Goal: Task Accomplishment & Management: Use online tool/utility

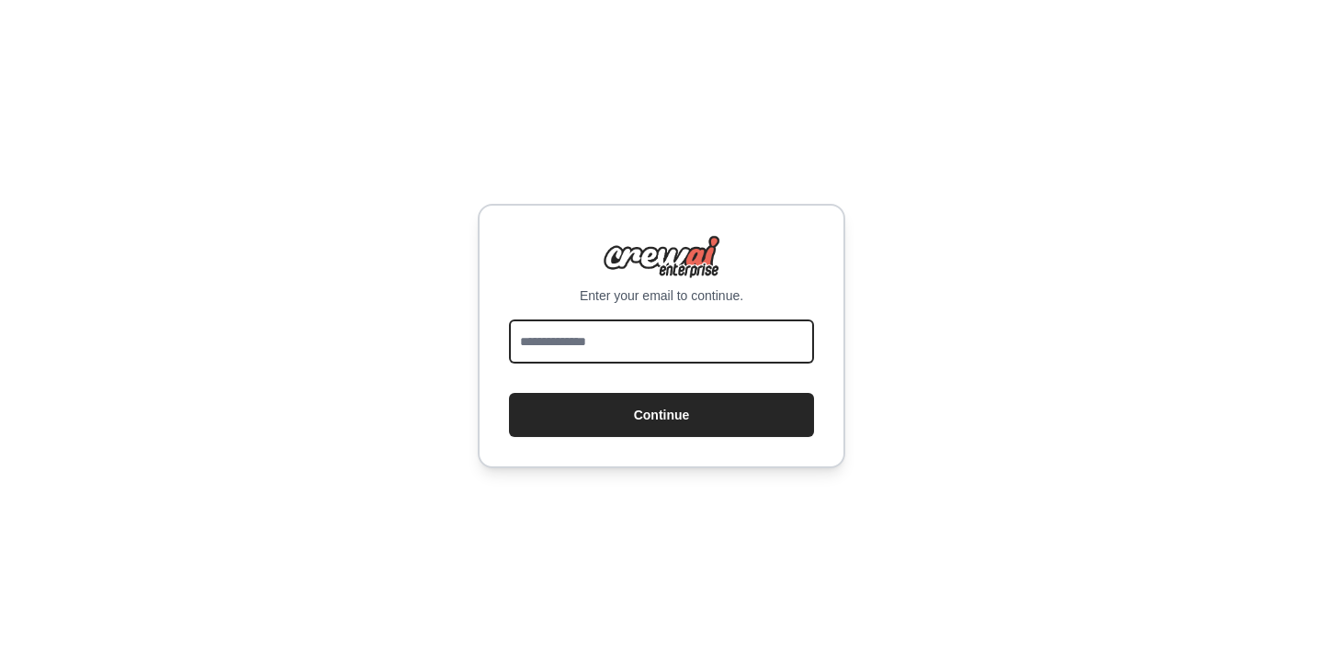
click at [644, 349] on input "email" at bounding box center [661, 342] width 305 height 44
type input "**********"
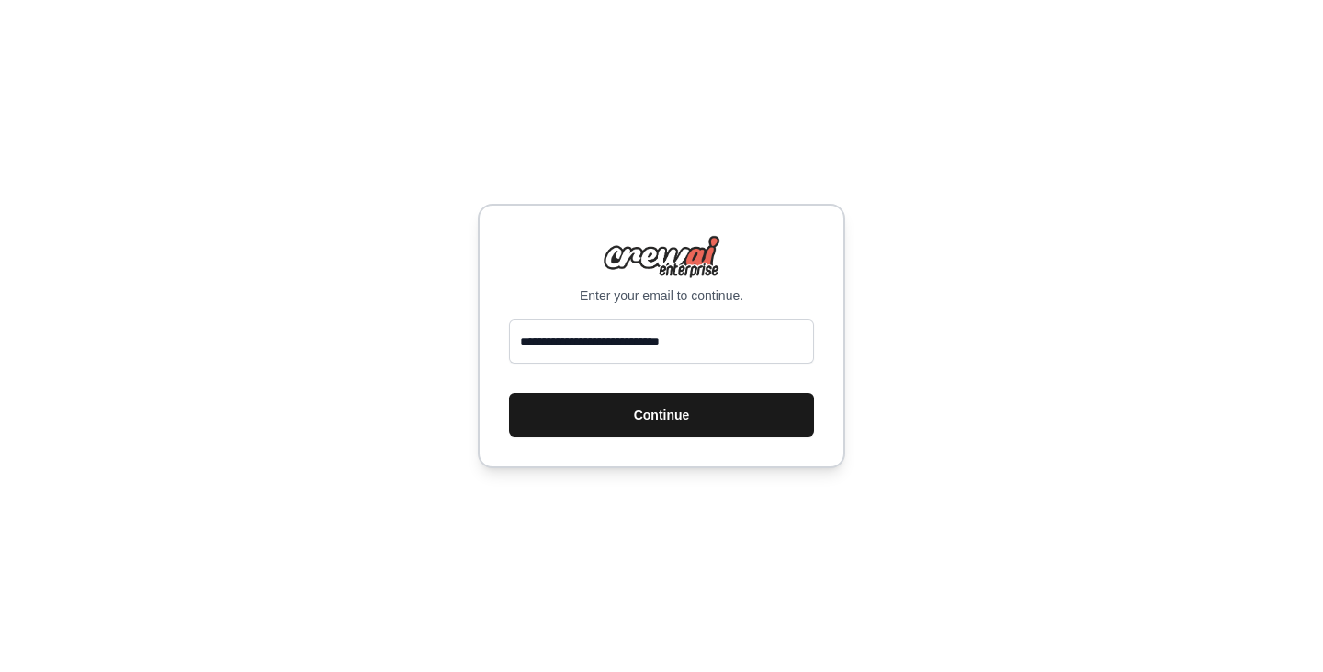
click at [633, 397] on button "Continue" at bounding box center [661, 415] width 305 height 44
click at [600, 429] on button "Continue" at bounding box center [661, 415] width 305 height 44
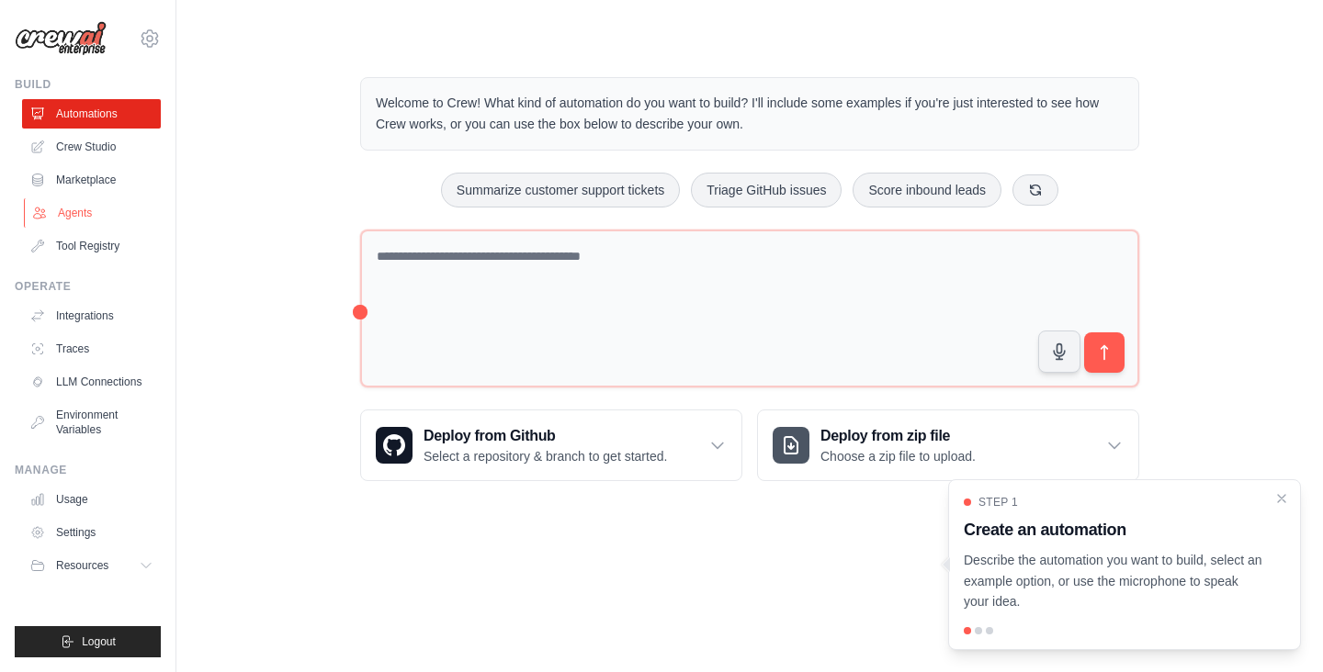
click at [75, 220] on link "Agents" at bounding box center [93, 212] width 139 height 29
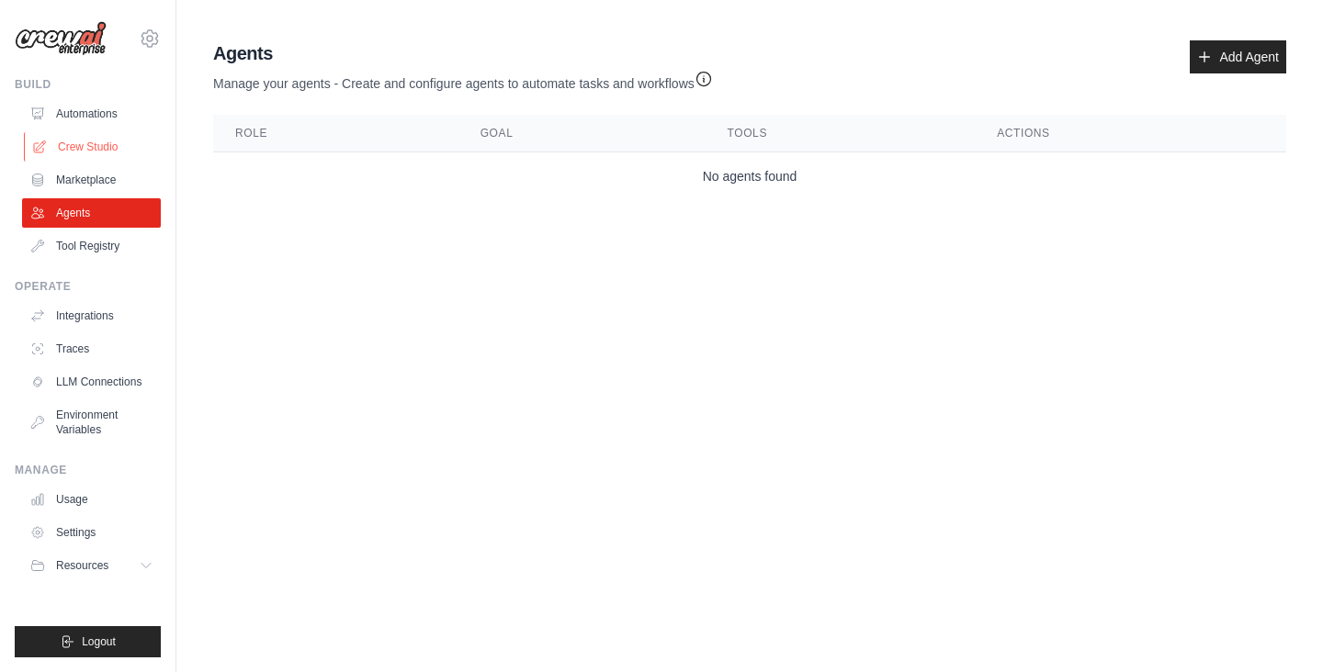
click at [98, 132] on link "Crew Studio" at bounding box center [93, 146] width 139 height 29
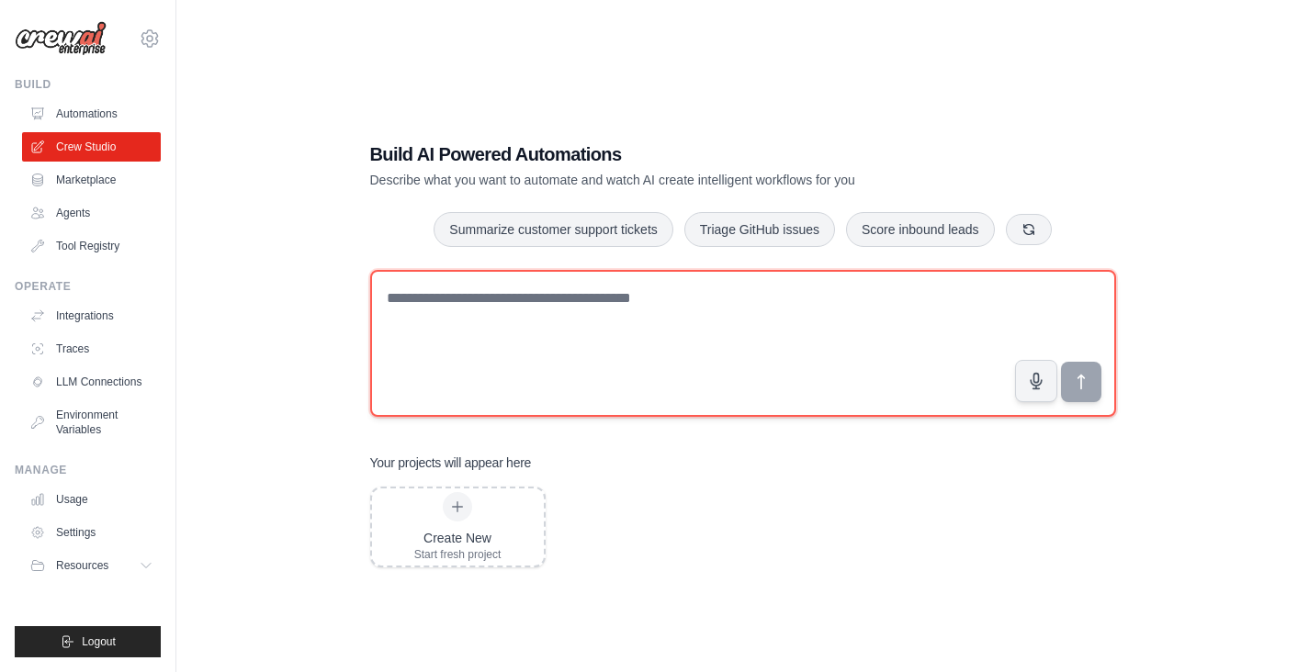
click at [475, 306] on textarea at bounding box center [743, 343] width 746 height 147
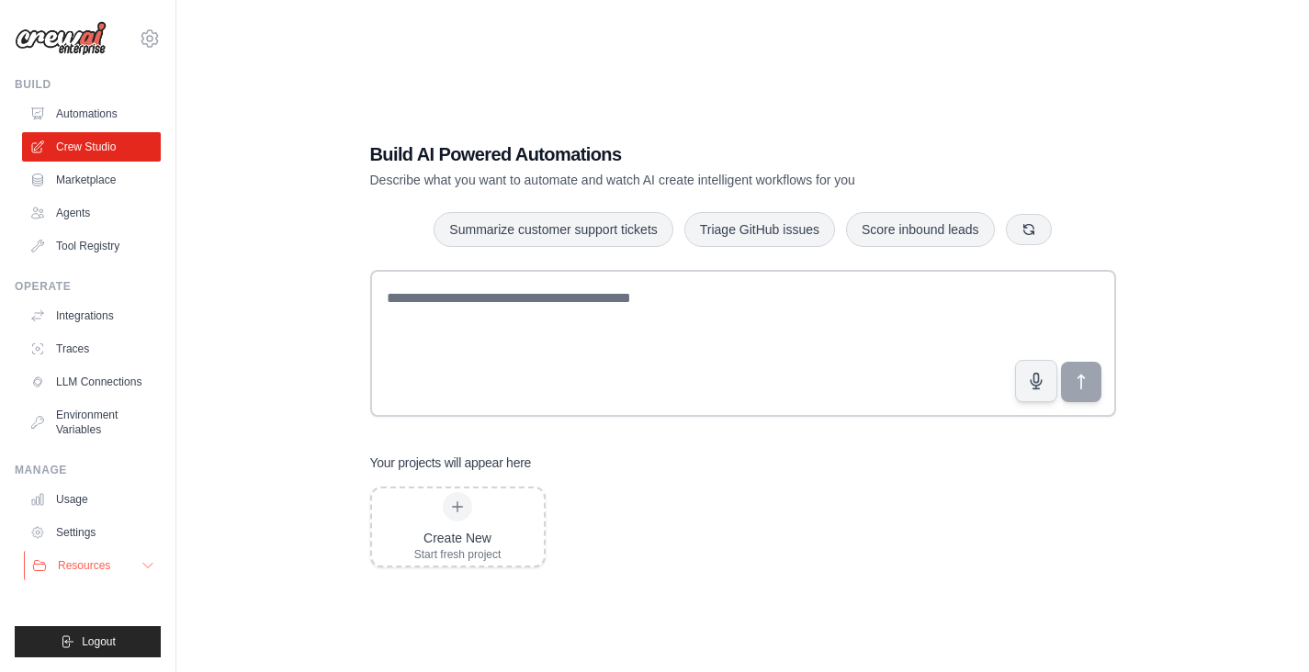
click at [96, 555] on button "Resources" at bounding box center [93, 565] width 139 height 29
click at [94, 116] on link "Automations" at bounding box center [93, 113] width 139 height 29
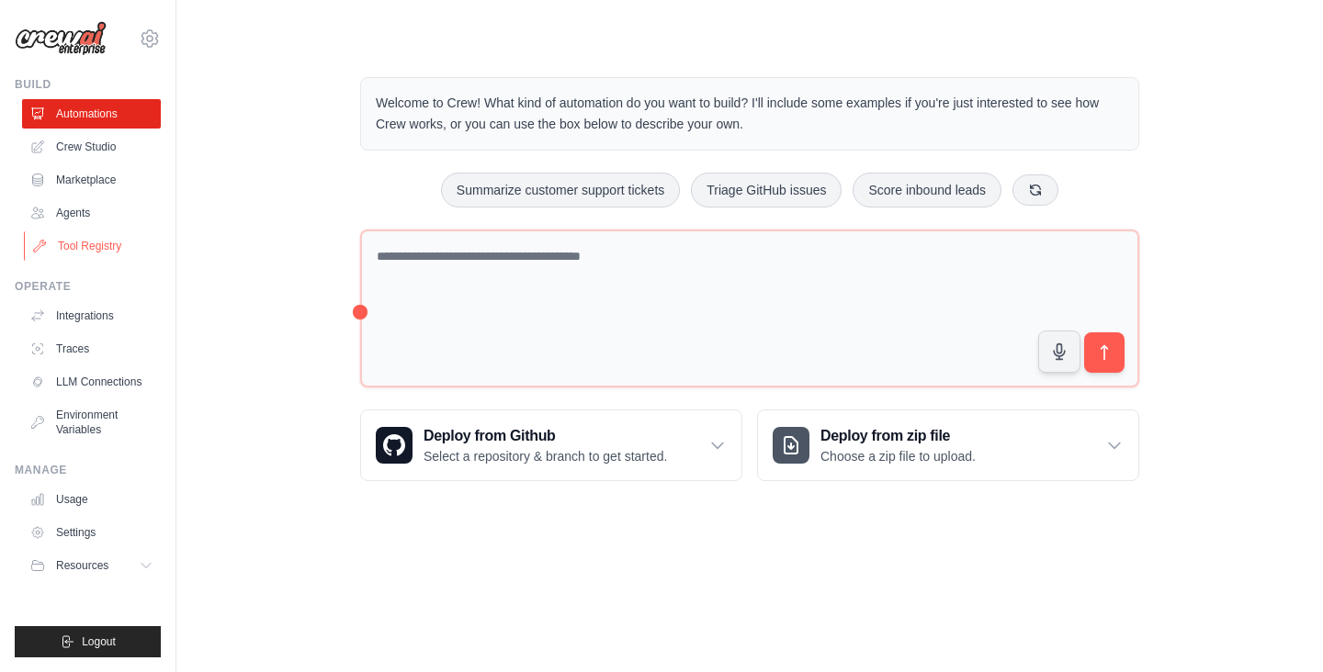
click at [83, 243] on link "Tool Registry" at bounding box center [93, 245] width 139 height 29
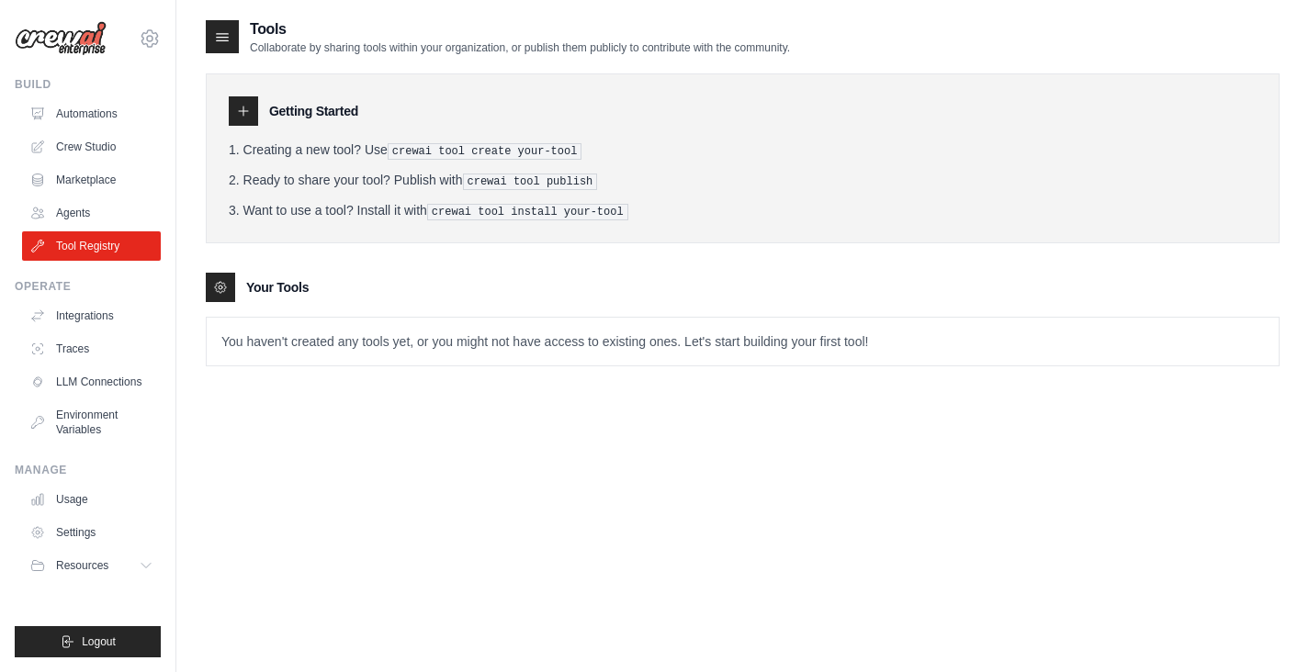
click at [356, 177] on li "Ready to share your tool? Publish with crewai tool publish" at bounding box center [743, 180] width 1028 height 19
click at [389, 209] on li "Want to use a tool? Install it with crewai tool install your-tool" at bounding box center [743, 210] width 1028 height 19
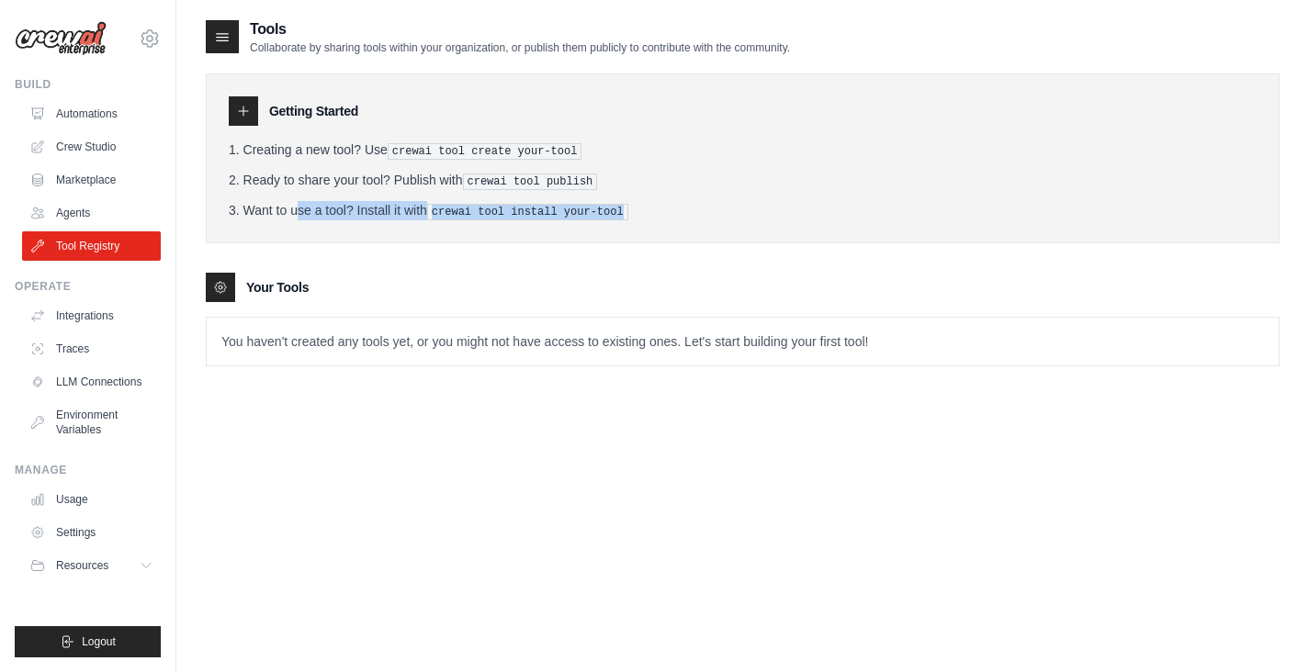
click at [389, 209] on li "Want to use a tool? Install it with crewai tool install your-tool" at bounding box center [743, 210] width 1028 height 19
click at [99, 216] on link "Agents" at bounding box center [93, 212] width 139 height 29
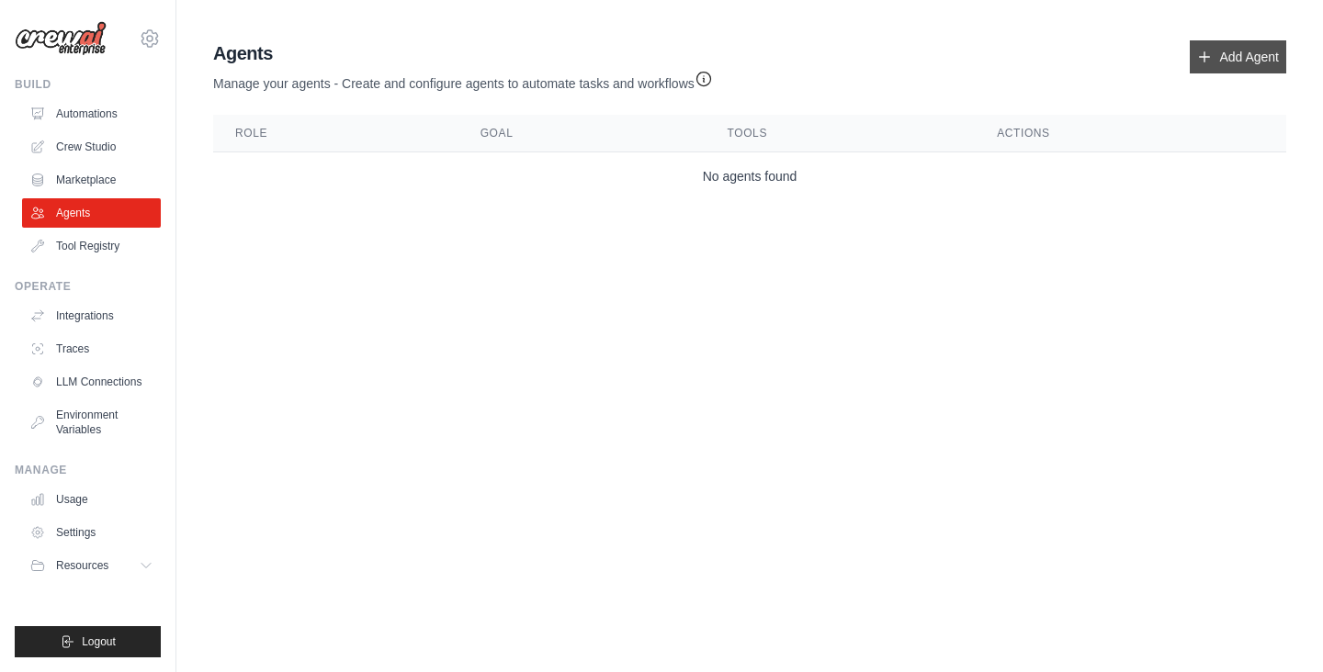
click at [1238, 48] on link "Add Agent" at bounding box center [1238, 56] width 96 height 33
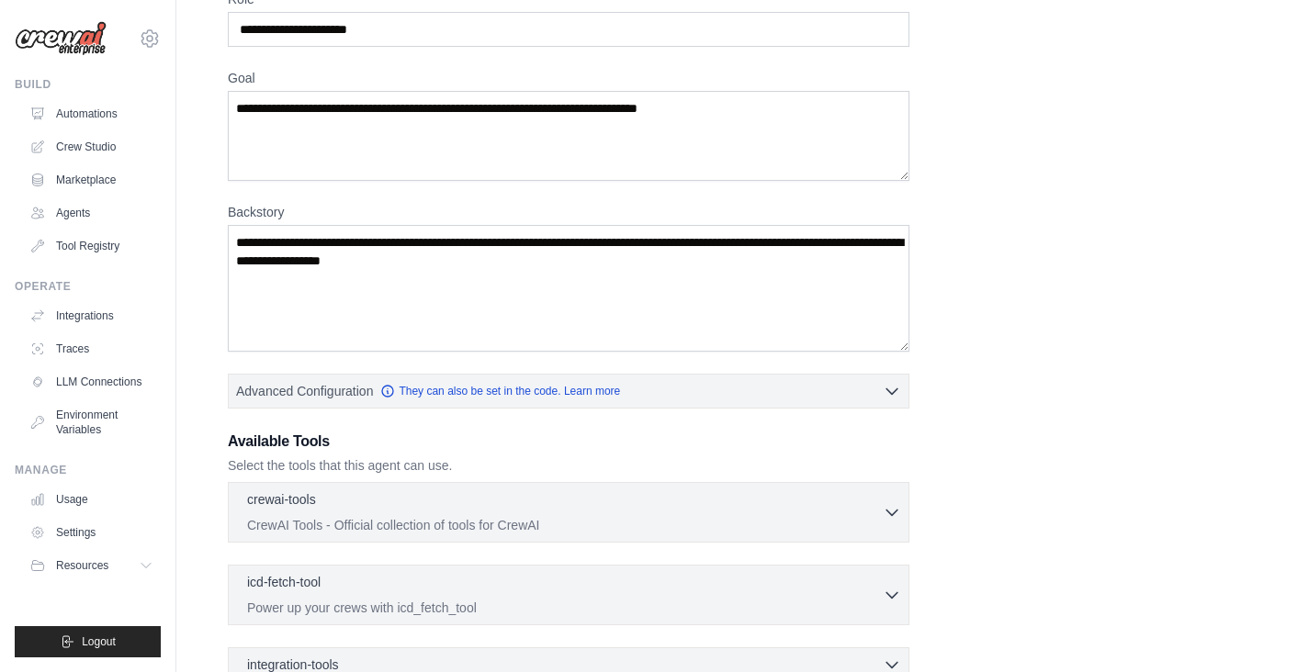
scroll to position [97, 0]
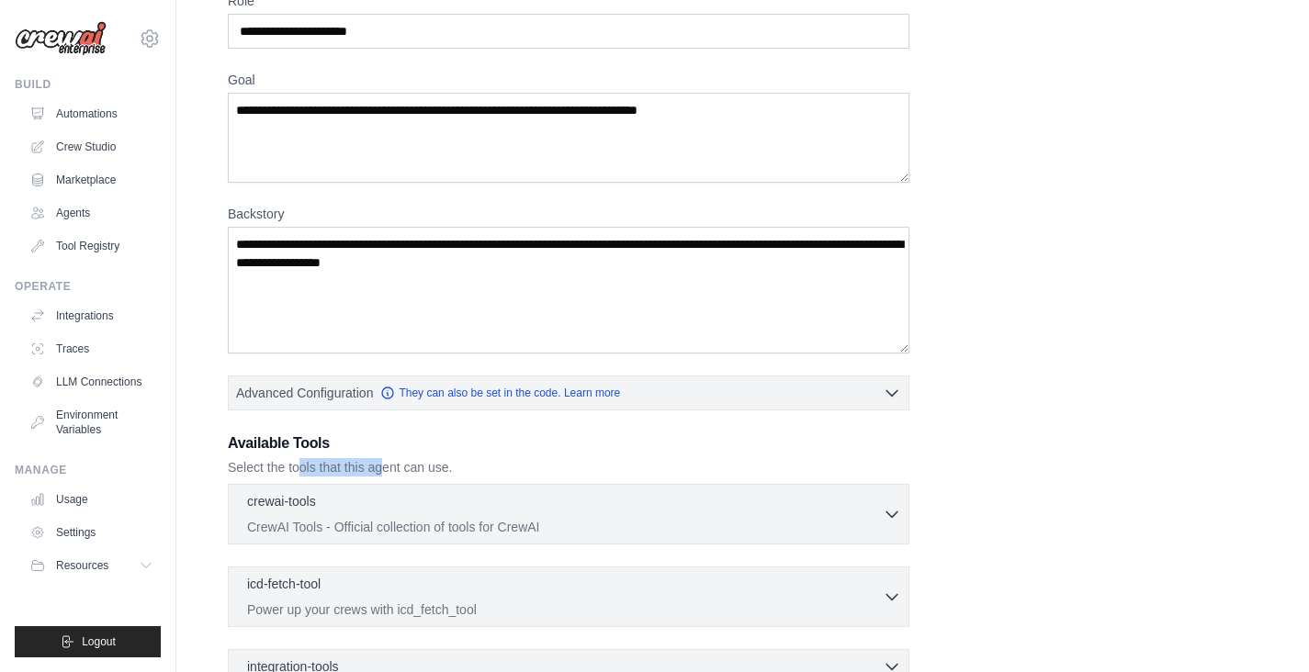
drag, startPoint x: 298, startPoint y: 471, endPoint x: 383, endPoint y: 459, distance: 86.3
click at [383, 458] on p "Select the tools that this agent can use." at bounding box center [569, 467] width 682 height 18
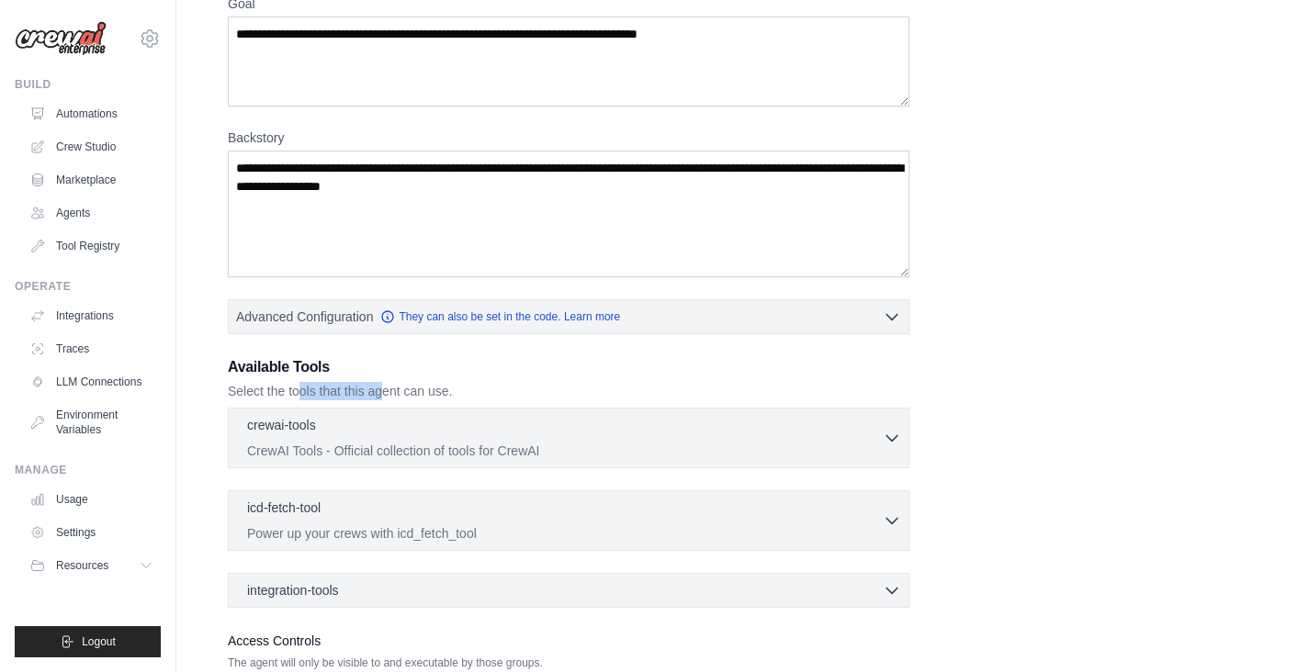
scroll to position [173, 0]
click at [633, 449] on p "CrewAI Tools - Official collection of tools for CrewAI" at bounding box center [565, 451] width 636 height 18
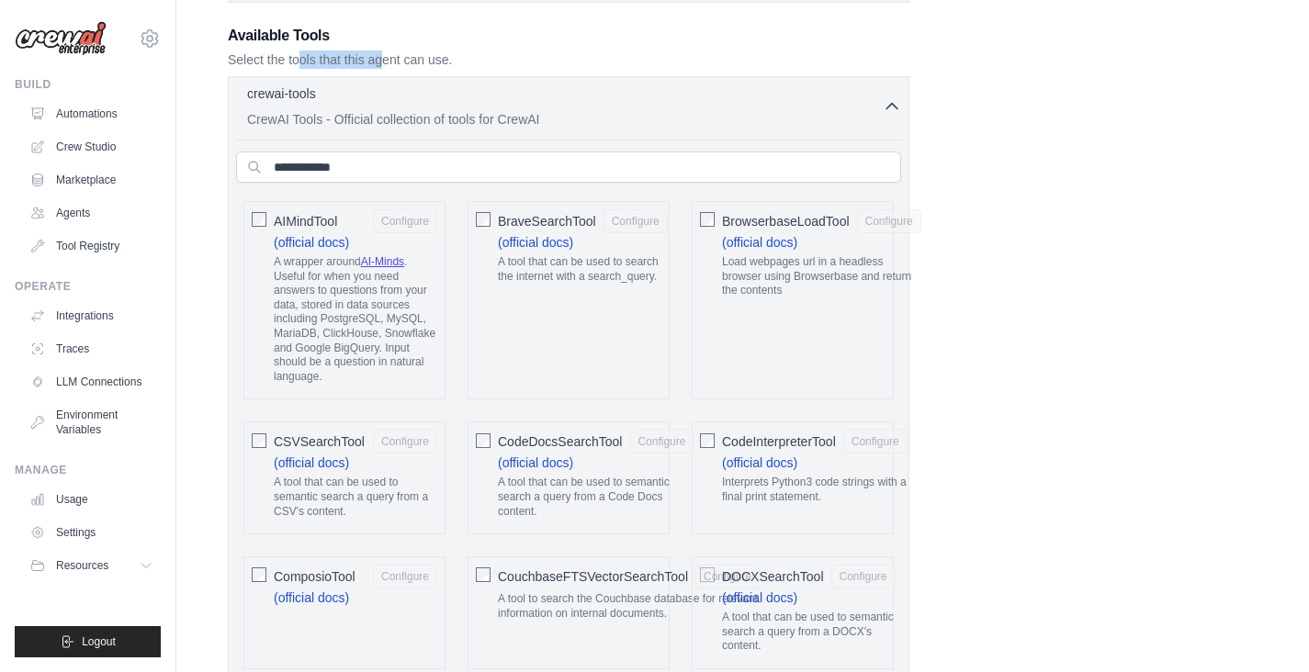
scroll to position [0, 0]
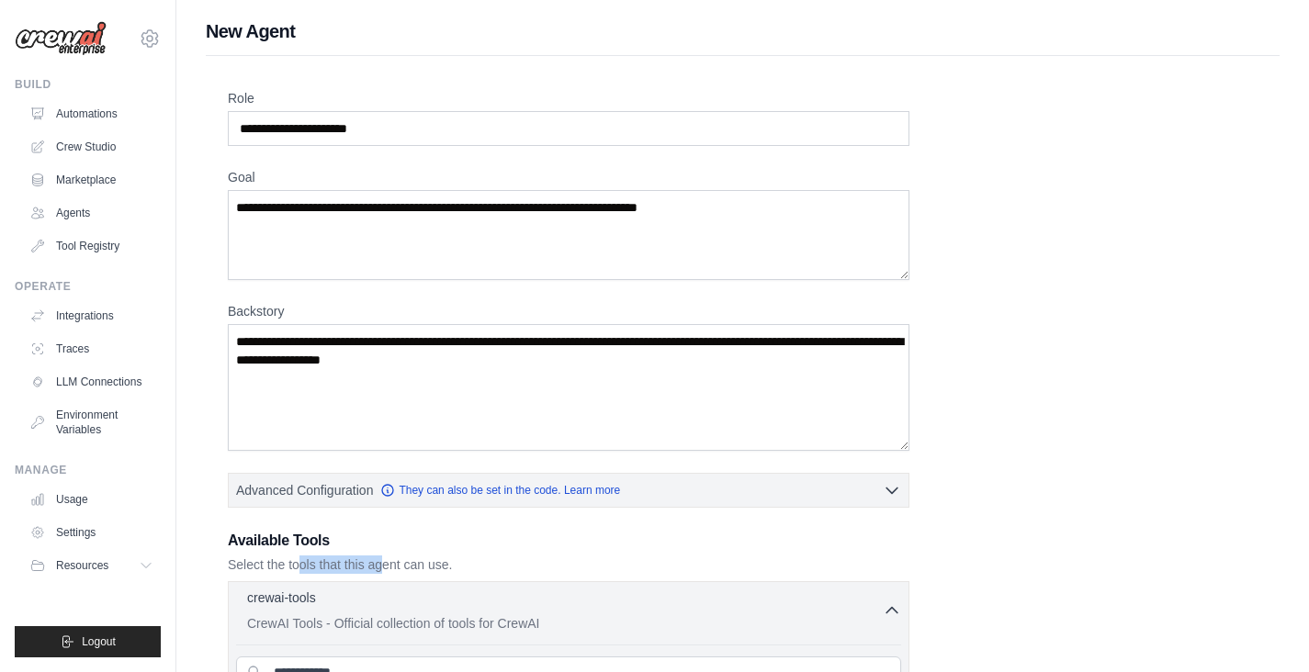
click at [889, 622] on button "crewai-tools 0 selected CrewAI Tools - Official collection of tools for CrewAI" at bounding box center [568, 611] width 665 height 44
click at [63, 668] on div "yudhish.ramachandran@gmail.com Settings Build Automations Crew Studio Marketpla…" at bounding box center [88, 336] width 176 height 672
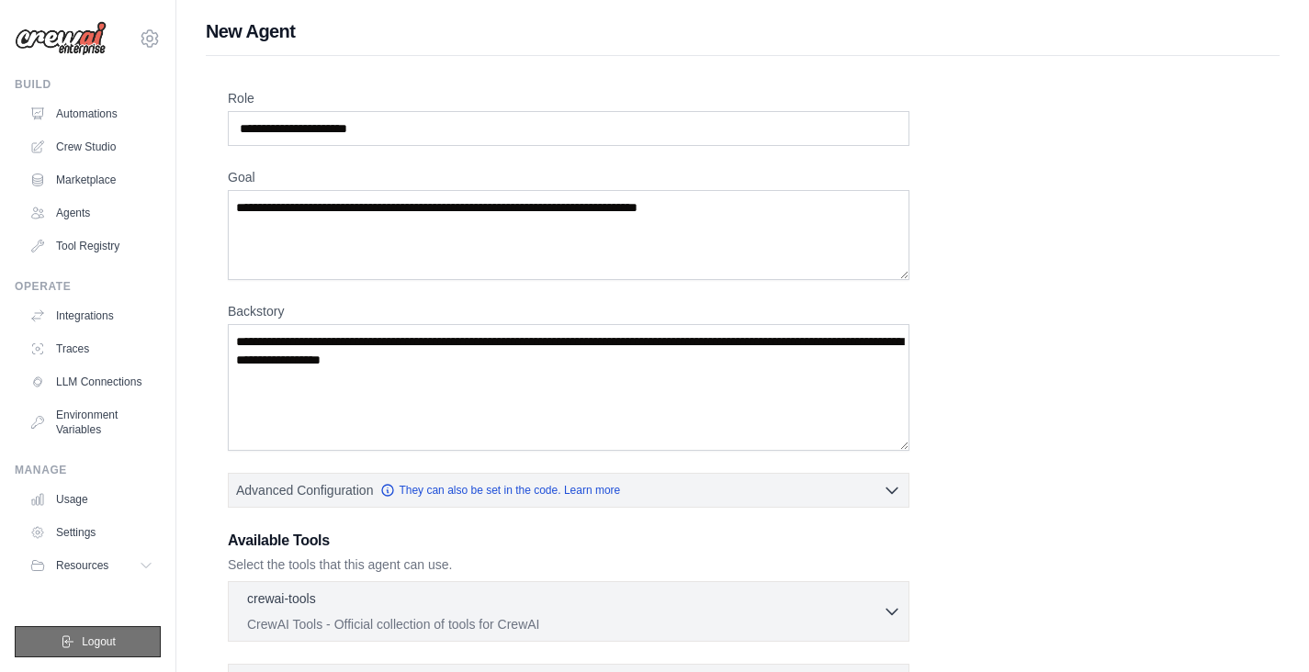
click at [89, 639] on span "Logout" at bounding box center [99, 642] width 34 height 15
